Goal: Navigation & Orientation: Go to known website

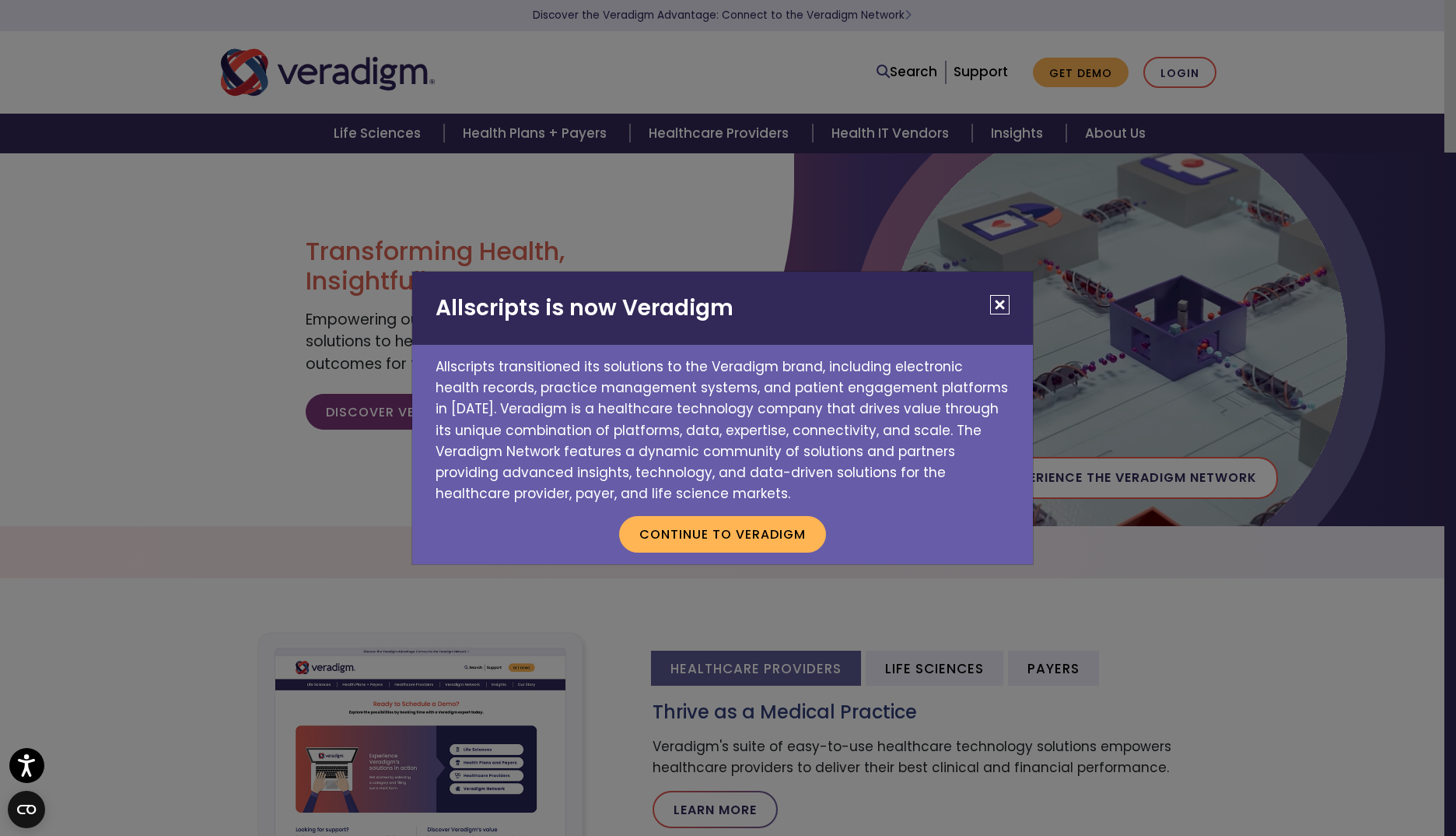
click at [998, 304] on button "Close" at bounding box center [1000, 305] width 20 height 20
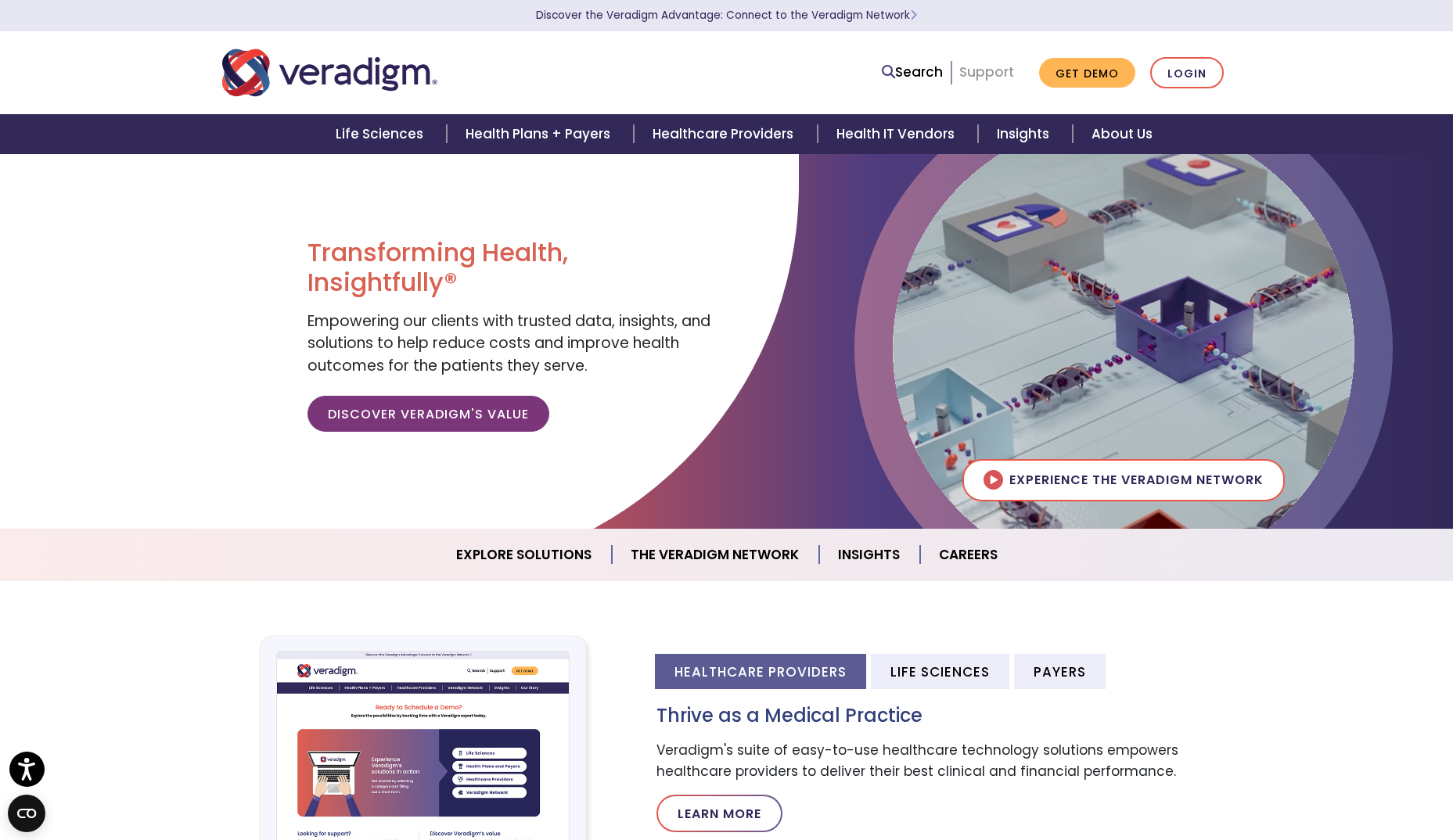
click at [998, 73] on link "Support" at bounding box center [986, 72] width 55 height 19
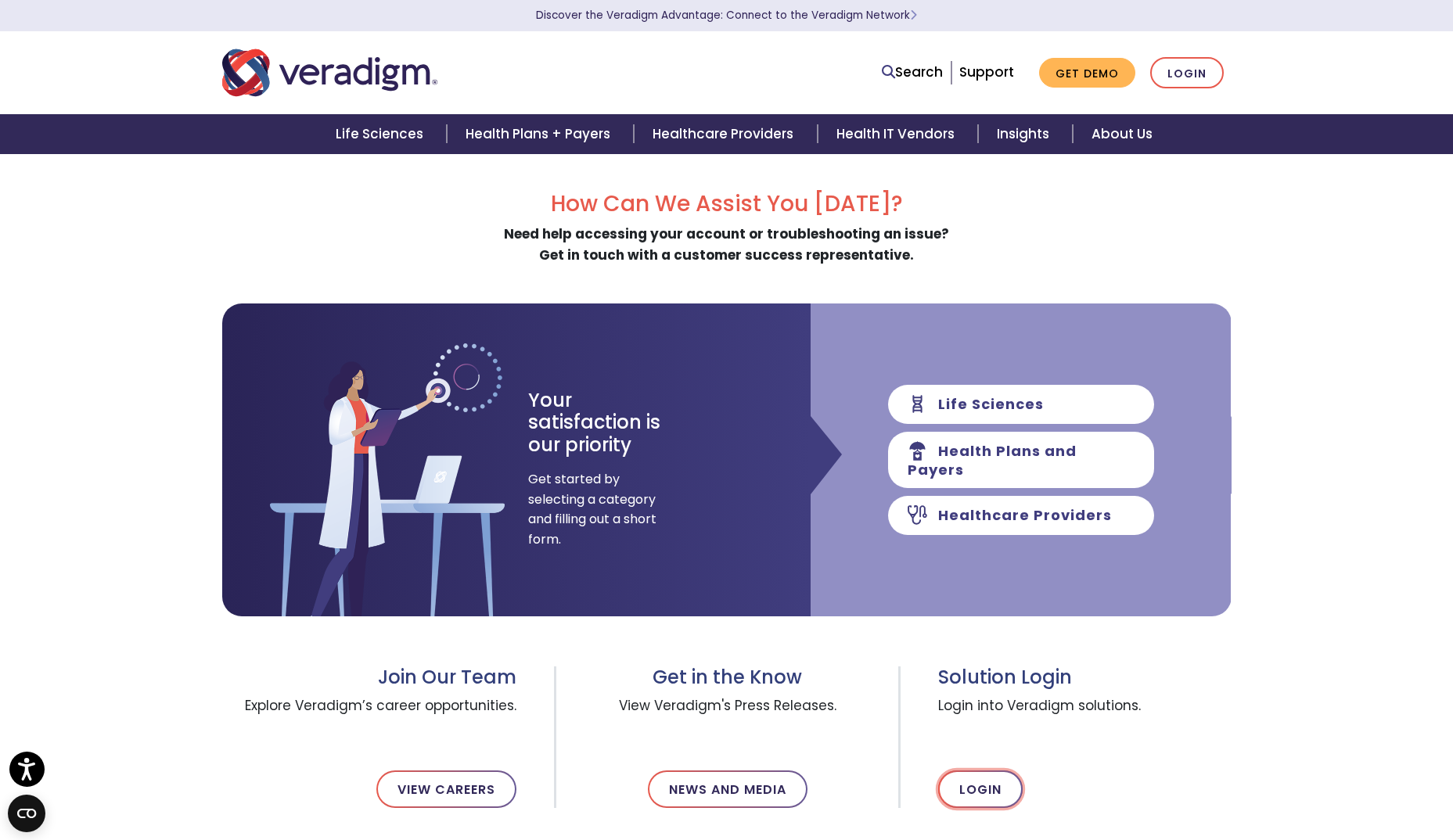
click at [987, 787] on link "Login" at bounding box center [980, 790] width 84 height 38
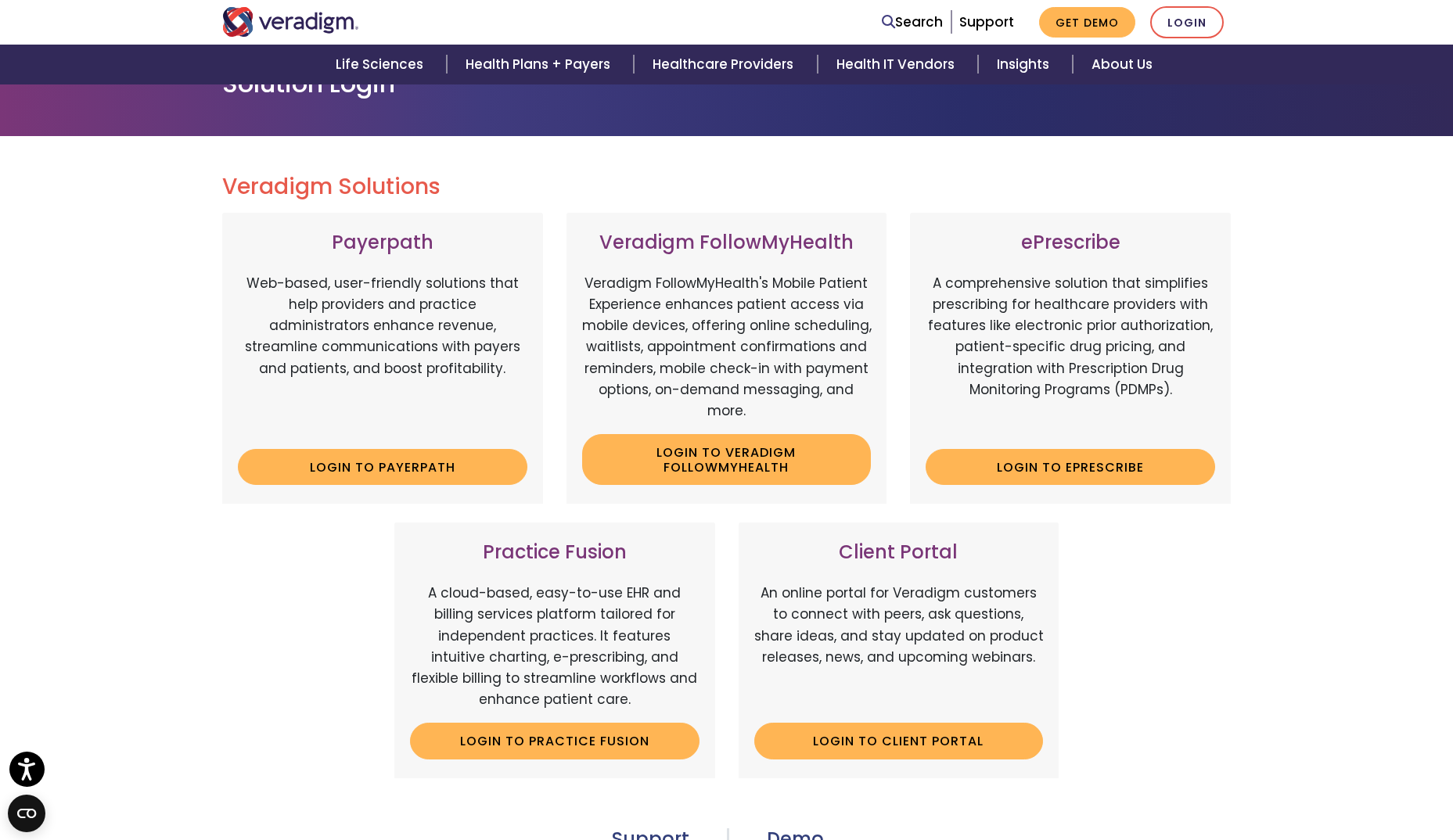
scroll to position [113, 0]
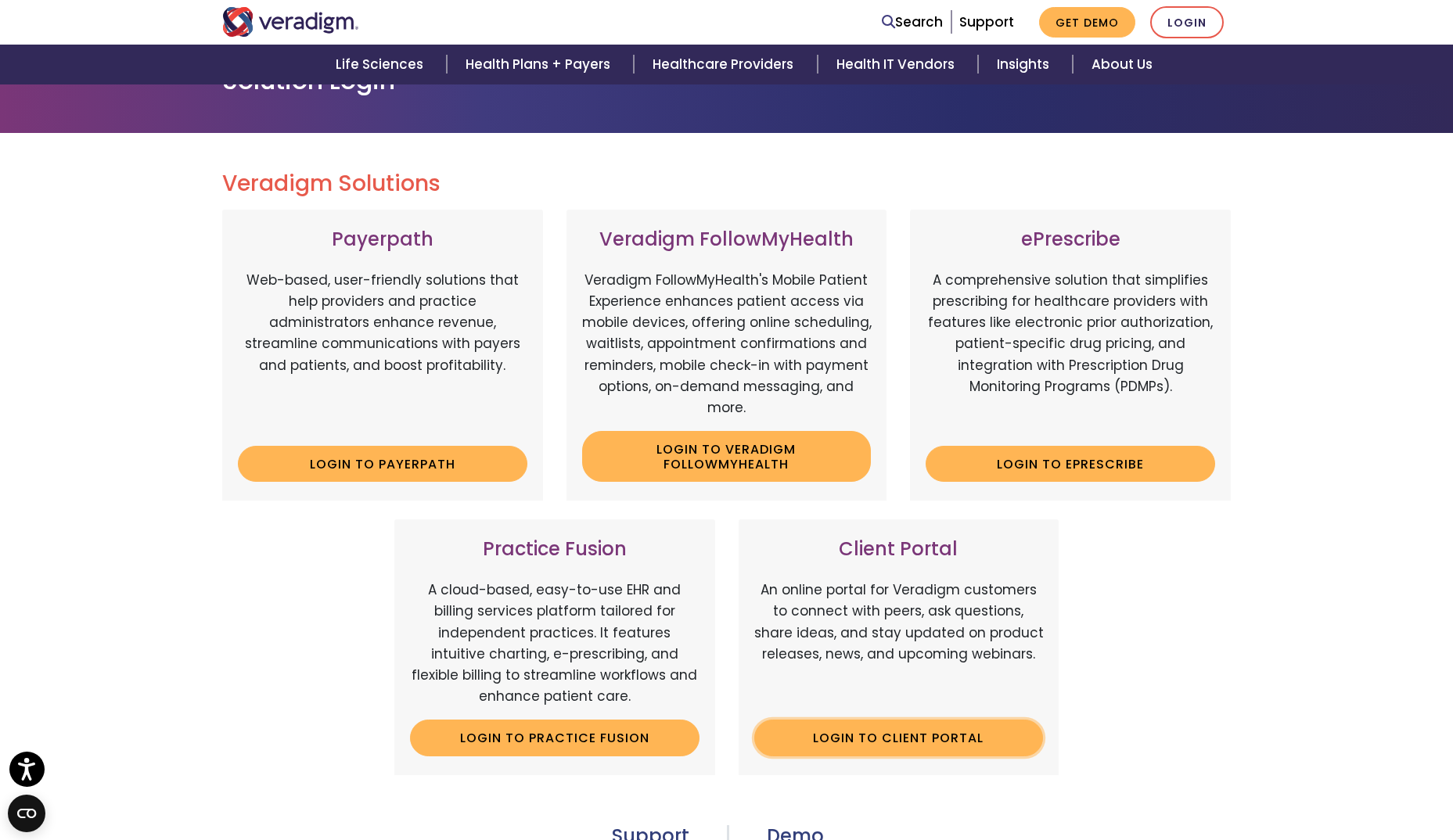
click at [907, 743] on link "Login to Client Portal" at bounding box center [898, 738] width 289 height 36
click at [895, 740] on link "Login to Client Portal" at bounding box center [898, 738] width 289 height 36
